Goal: Task Accomplishment & Management: Manage account settings

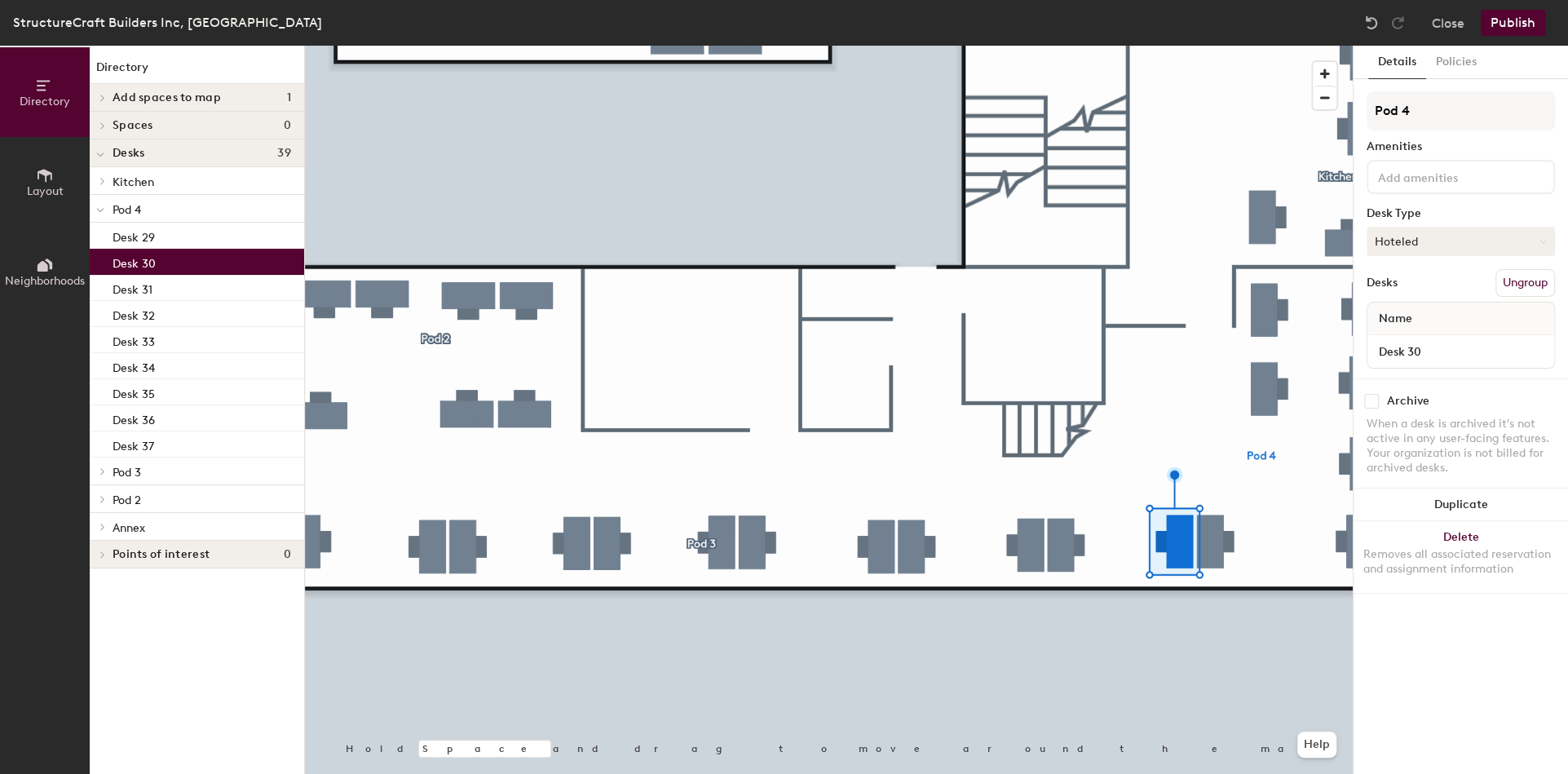
click at [1415, 239] on button "Hoteled" at bounding box center [1461, 241] width 188 height 29
click at [1412, 290] on div "Assigned" at bounding box center [1449, 292] width 163 height 25
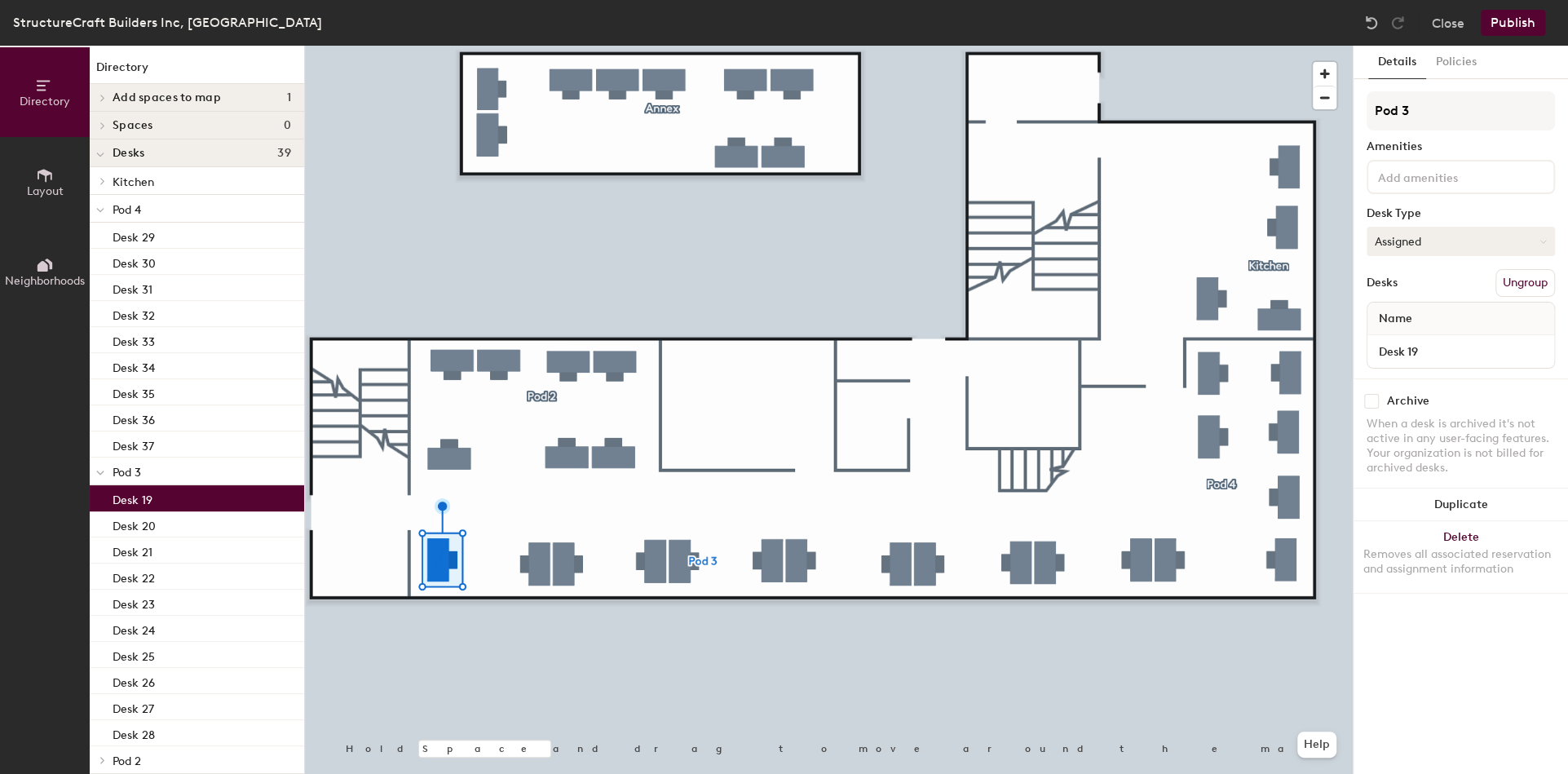
click at [1419, 227] on button "Assigned" at bounding box center [1461, 241] width 188 height 29
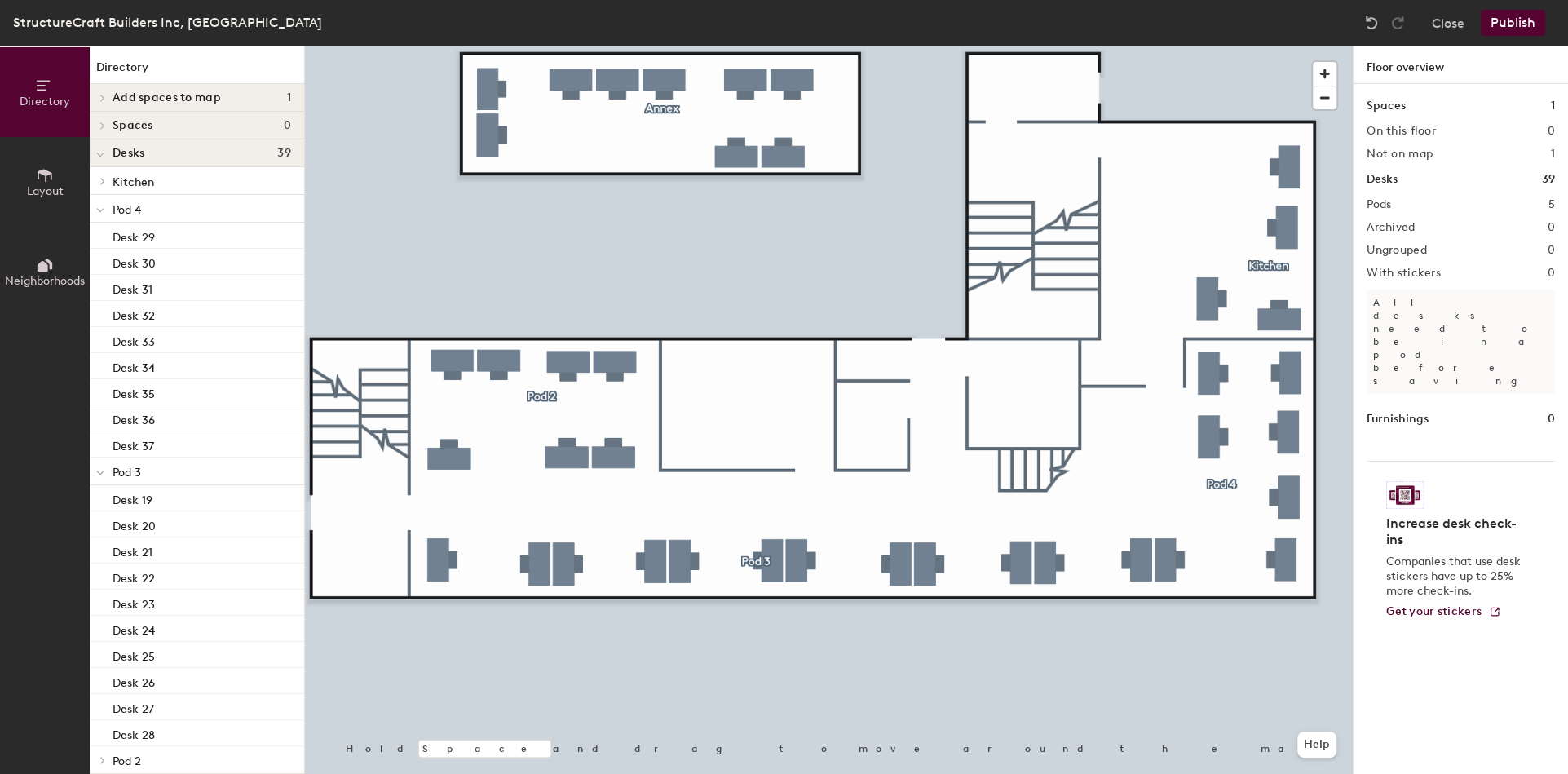
click at [1507, 20] on button "Publish" at bounding box center [1512, 23] width 65 height 26
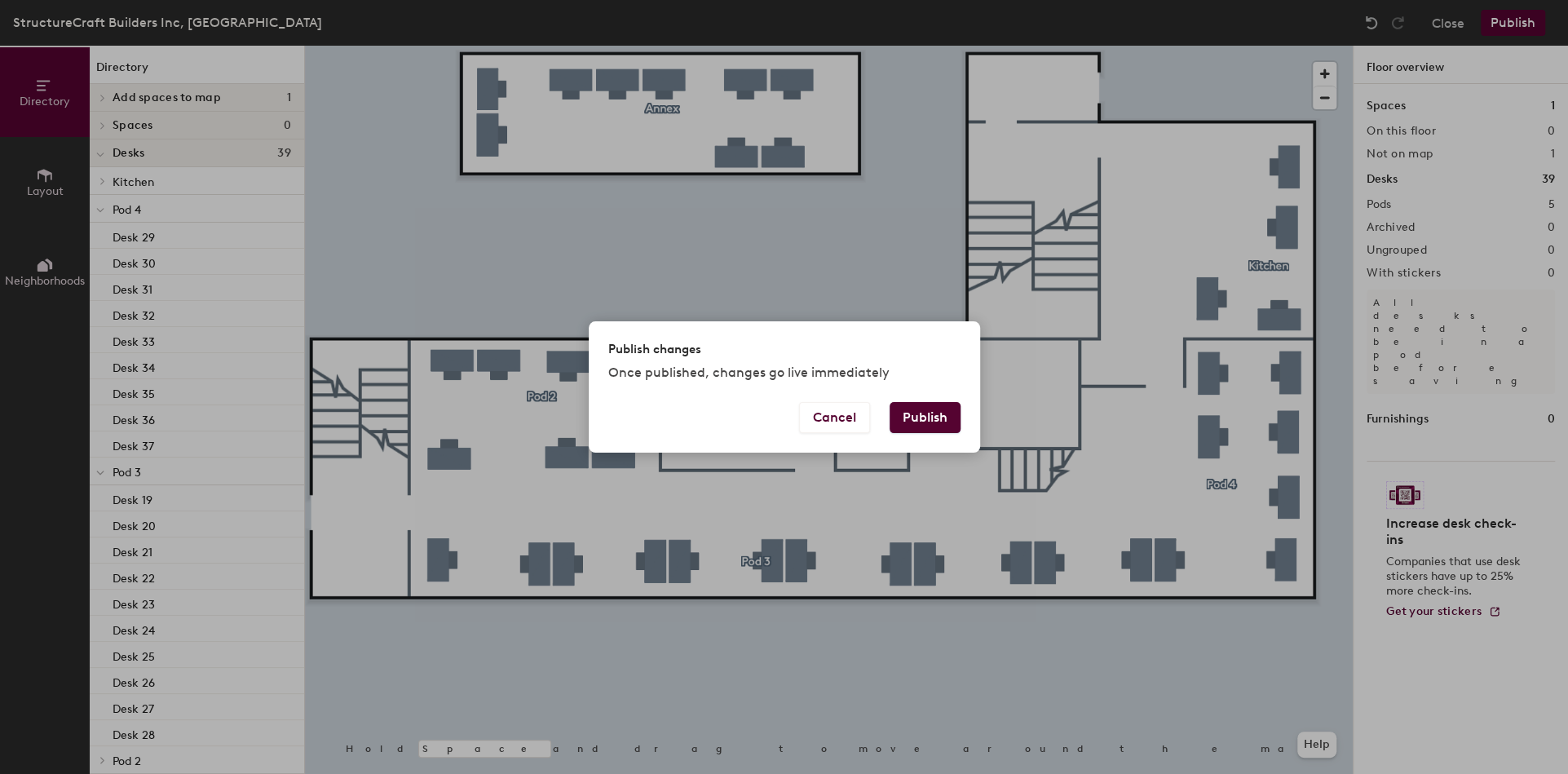
click at [918, 423] on button "Publish" at bounding box center [925, 417] width 71 height 31
